Goal: Book appointment/travel/reservation

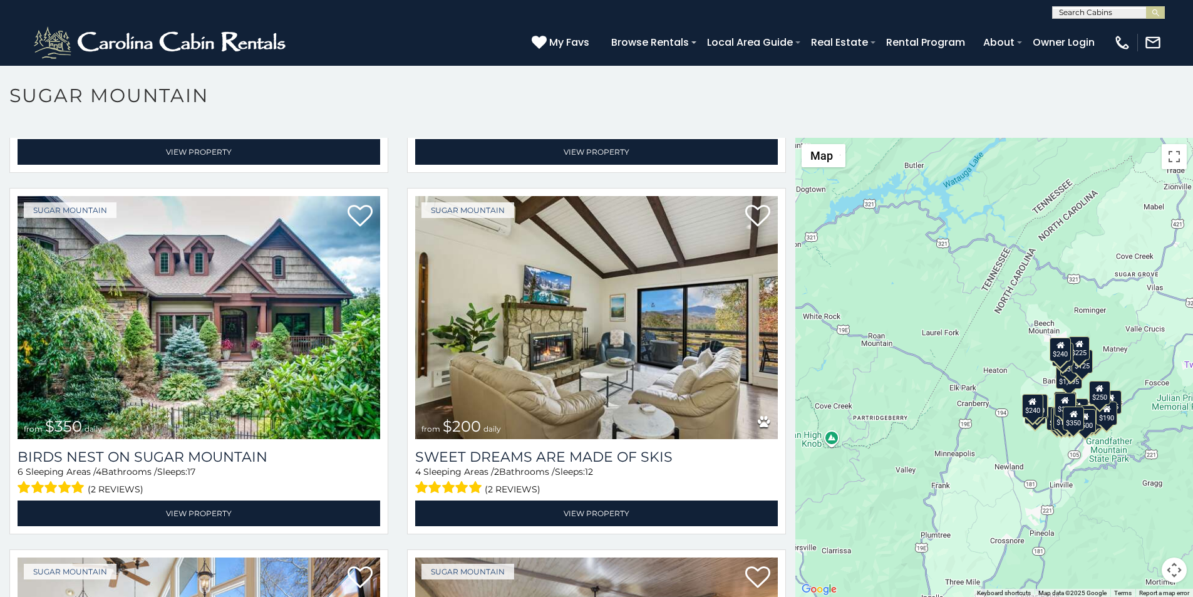
click at [53, 73] on section "**********" at bounding box center [596, 334] width 1193 height 539
click at [54, 73] on section "**********" at bounding box center [596, 334] width 1193 height 539
click at [414, 4] on div "**********" at bounding box center [596, 9] width 1193 height 19
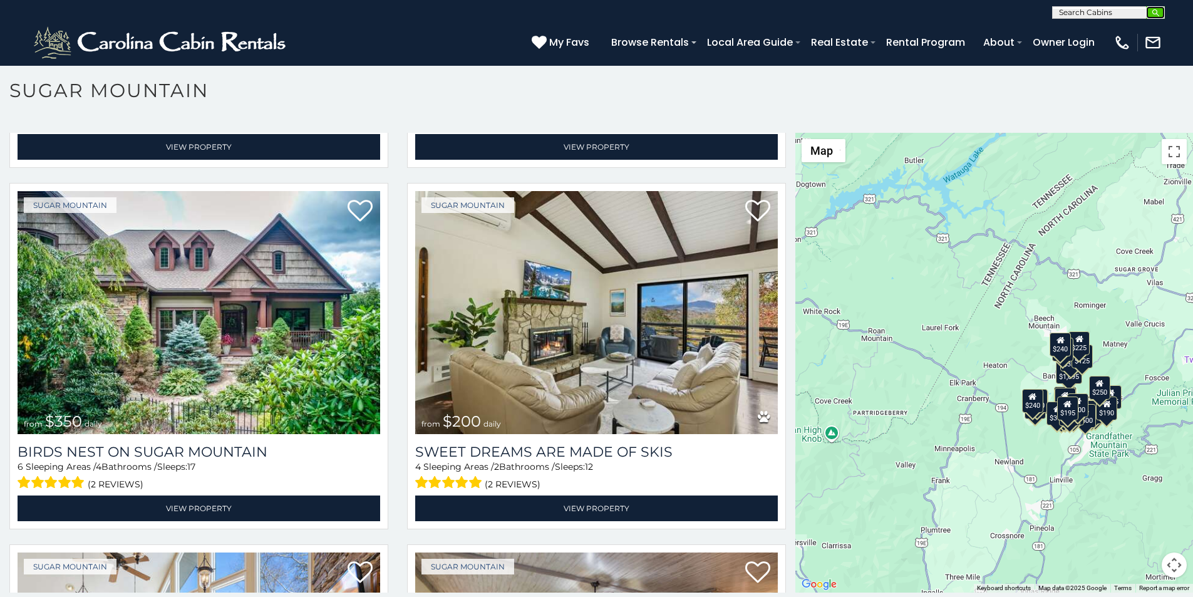
click at [1151, 17] on img "submit" at bounding box center [1155, 12] width 9 height 9
